Goal: Task Accomplishment & Management: Use online tool/utility

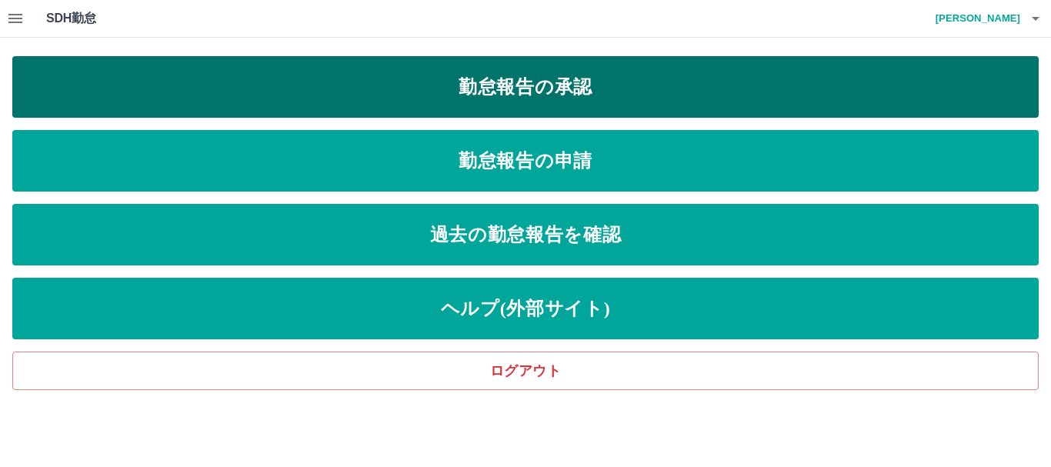
click at [424, 78] on link "勤怠報告の承認" at bounding box center [525, 87] width 1026 height 62
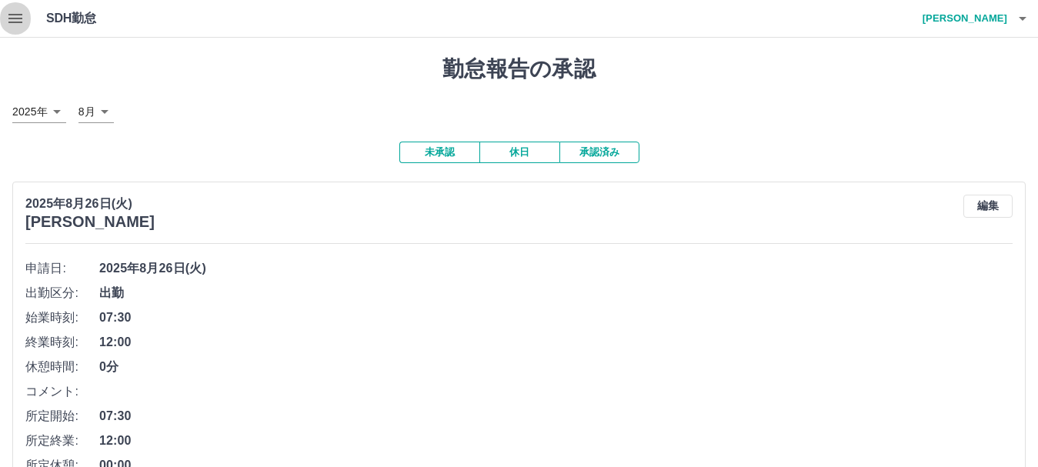
click at [17, 22] on icon "button" at bounding box center [15, 18] width 14 height 9
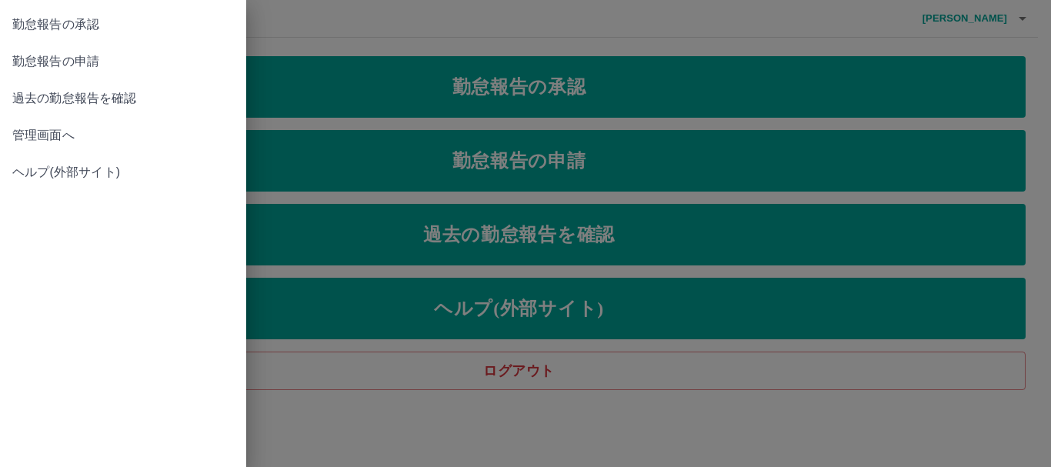
click at [460, 82] on div at bounding box center [525, 233] width 1051 height 467
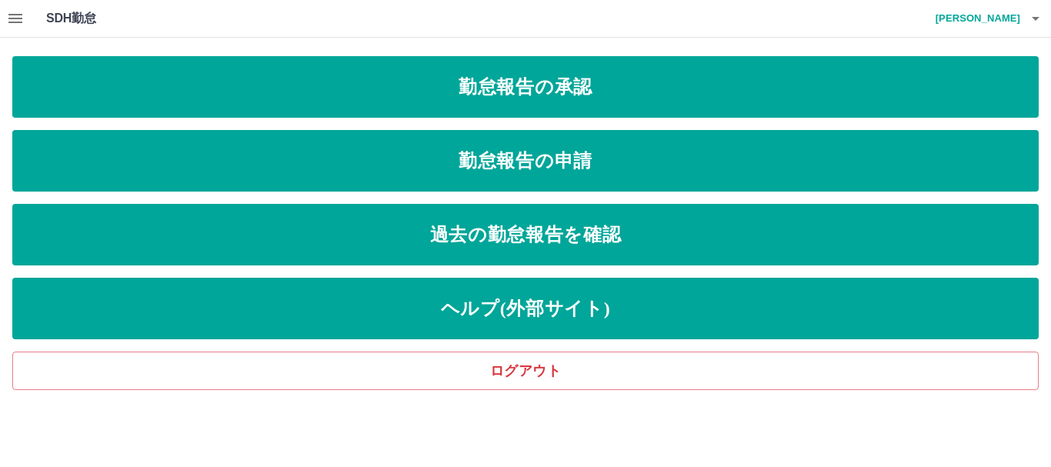
click at [460, 83] on link "勤怠報告の承認" at bounding box center [525, 87] width 1026 height 62
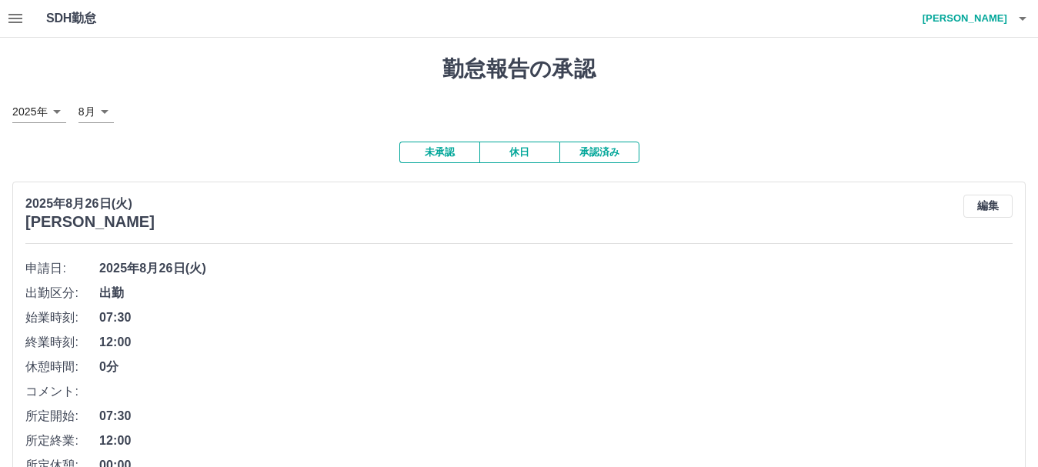
click at [519, 157] on button "休日" at bounding box center [519, 153] width 80 height 22
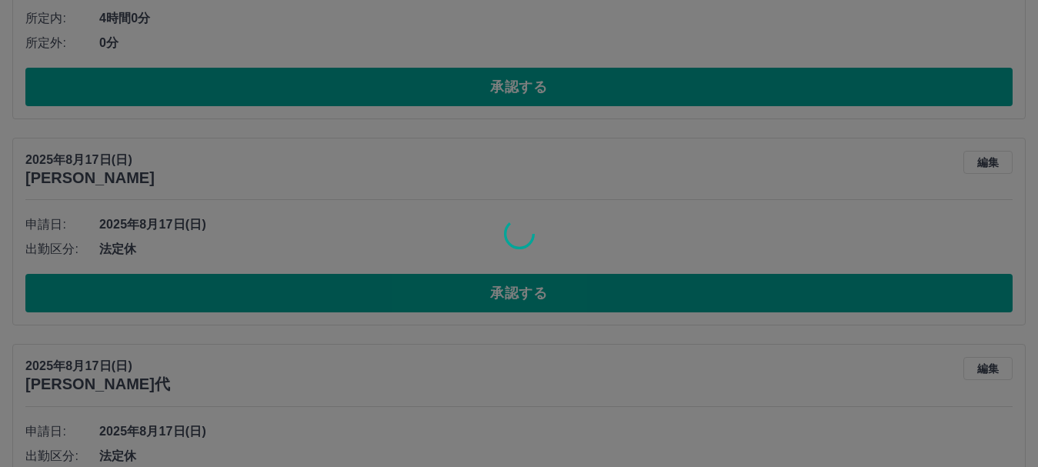
scroll to position [1769, 0]
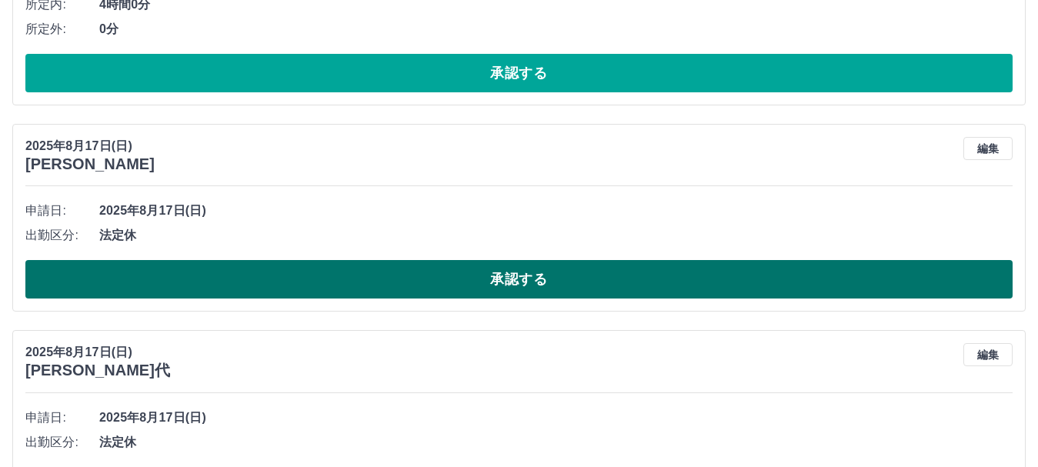
click at [458, 282] on button "承認する" at bounding box center [518, 279] width 987 height 38
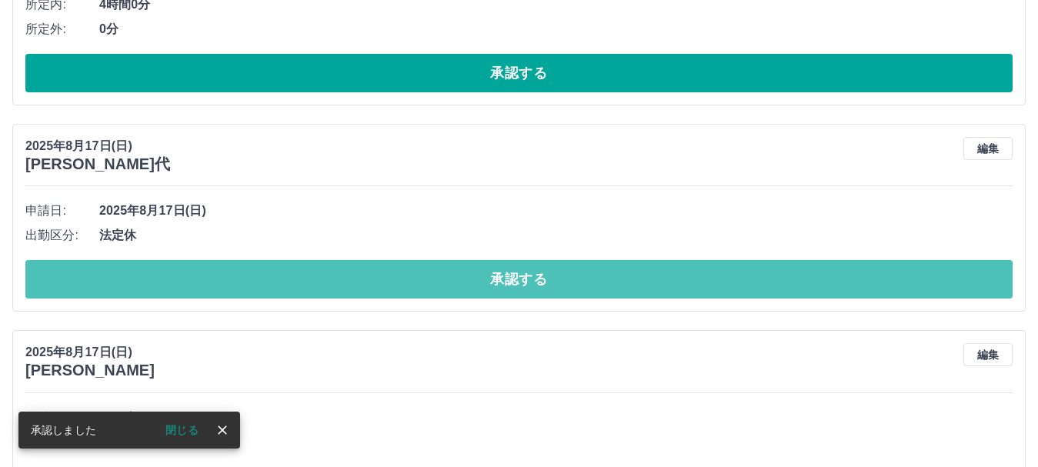
click at [458, 282] on button "承認する" at bounding box center [518, 279] width 987 height 38
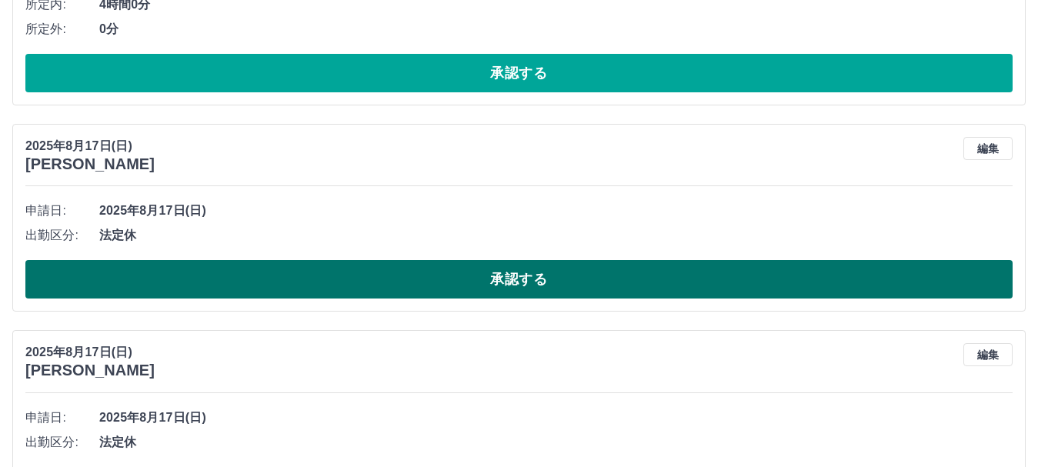
click at [412, 287] on button "承認する" at bounding box center [518, 279] width 987 height 38
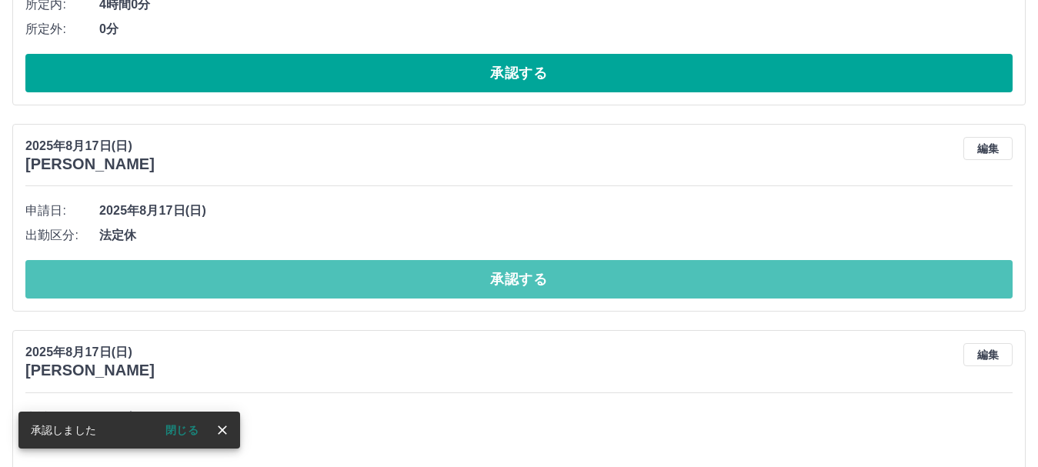
click at [412, 287] on button "承認する" at bounding box center [518, 279] width 987 height 38
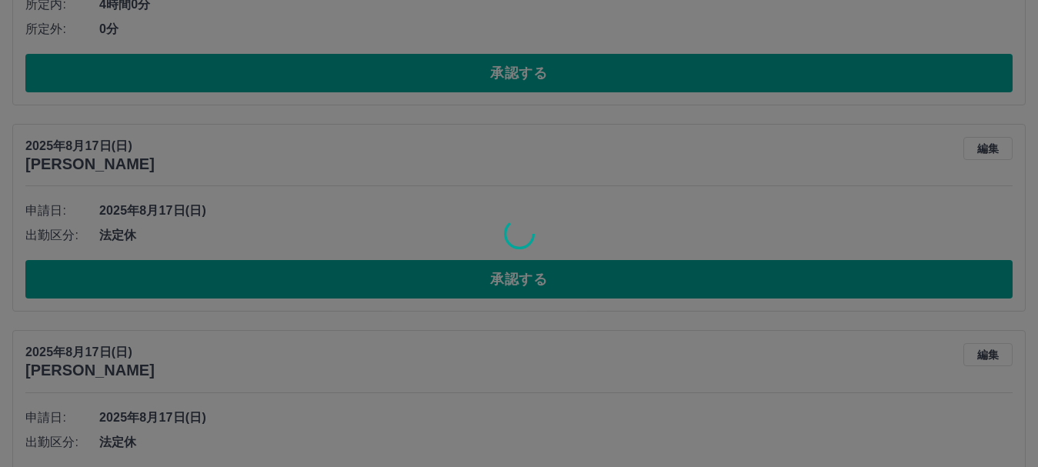
click at [412, 287] on div at bounding box center [519, 233] width 1038 height 467
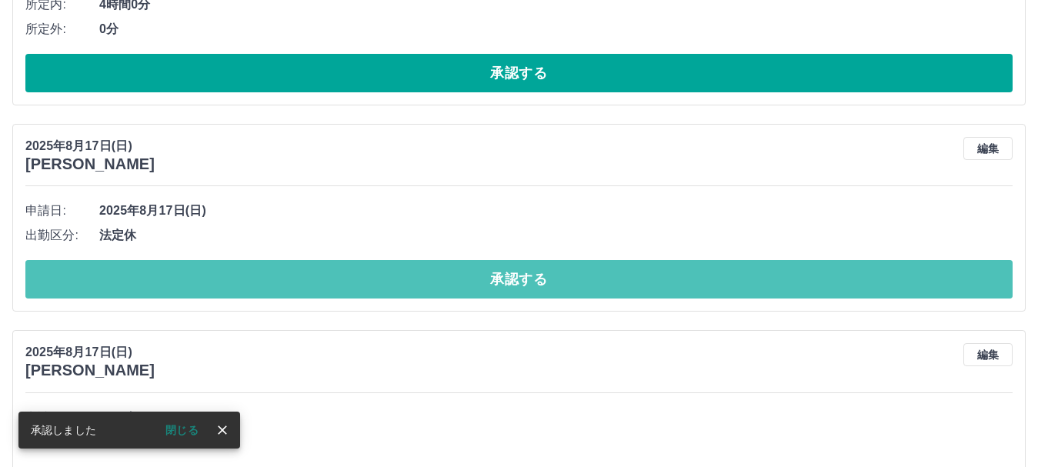
click at [412, 287] on button "承認する" at bounding box center [518, 279] width 987 height 38
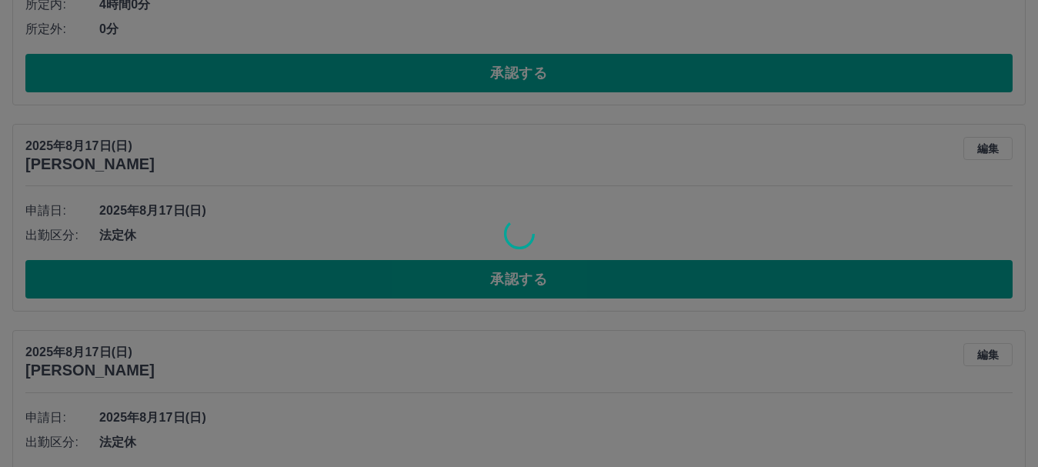
click at [412, 286] on div at bounding box center [519, 233] width 1038 height 467
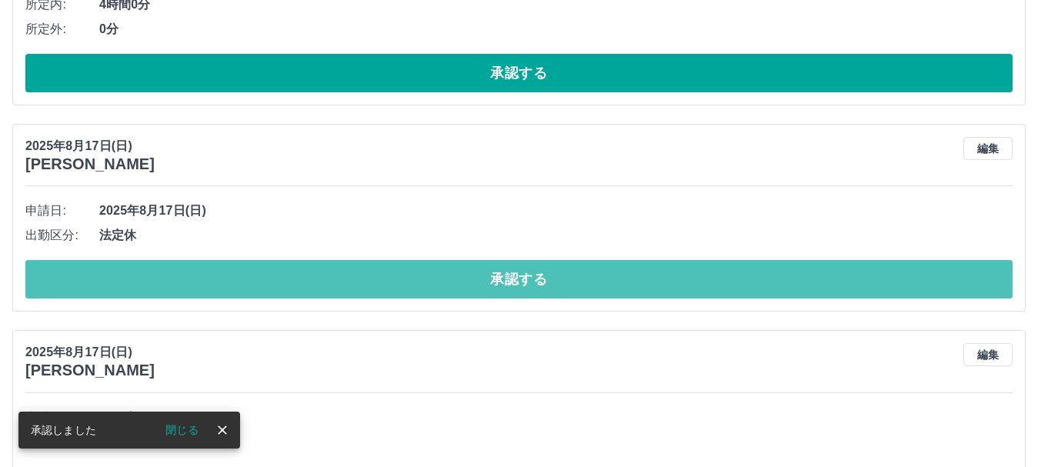
click at [412, 286] on button "承認する" at bounding box center [518, 279] width 987 height 38
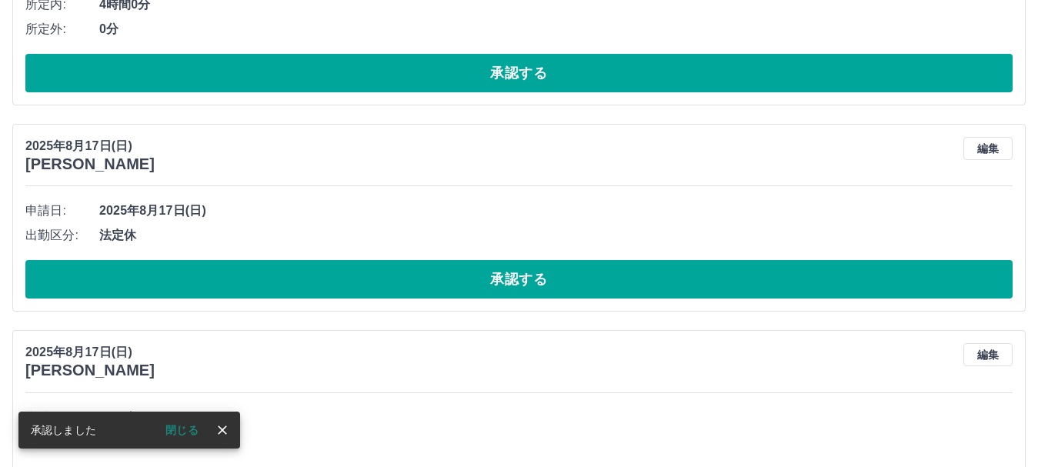
click at [412, 286] on button "承認する" at bounding box center [518, 279] width 987 height 38
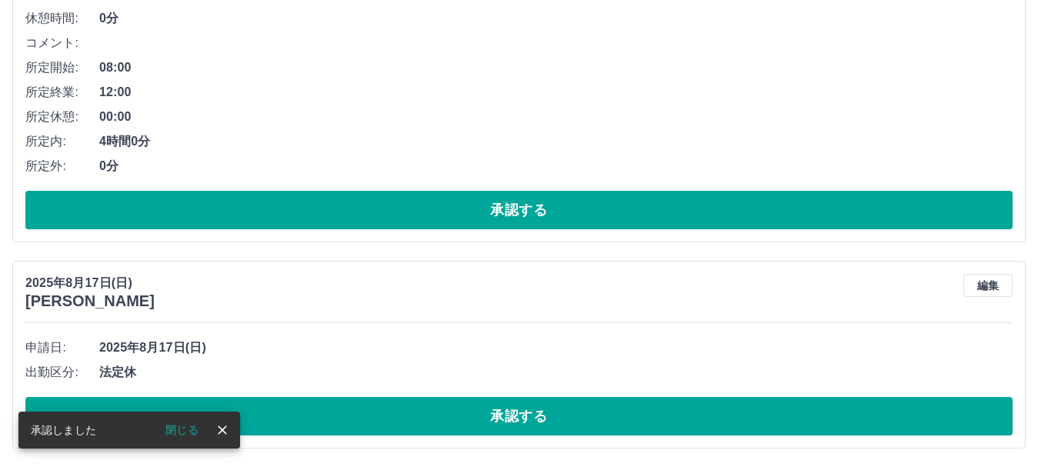
scroll to position [1634, 0]
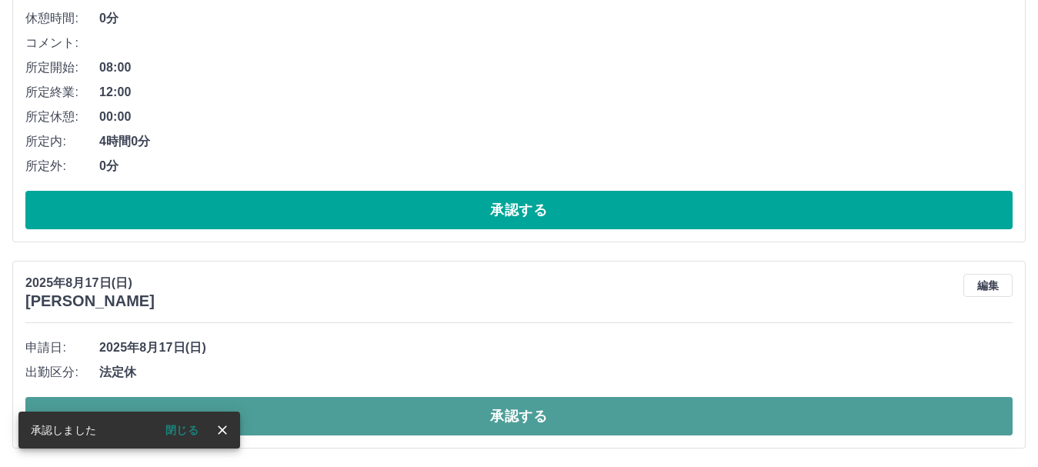
click at [342, 407] on button "承認する" at bounding box center [518, 416] width 987 height 38
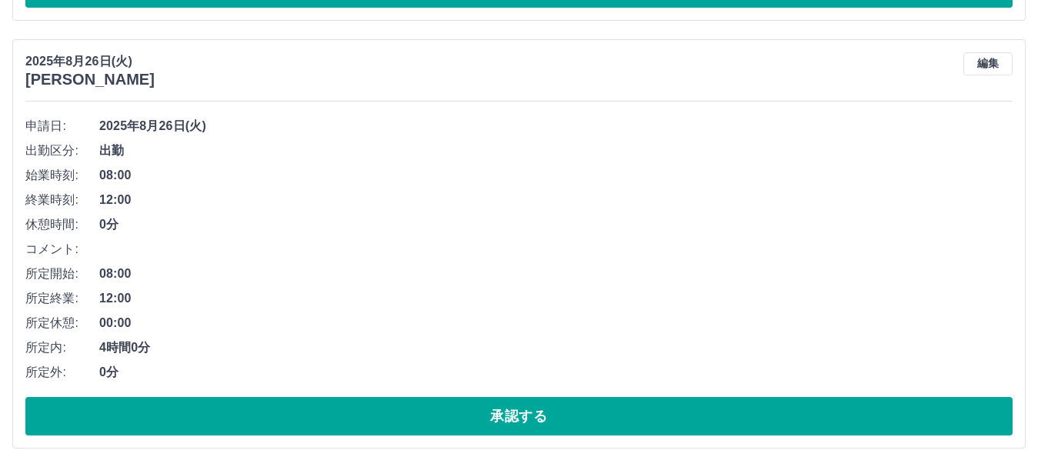
scroll to position [1428, 0]
